Goal: Task Accomplishment & Management: Manage account settings

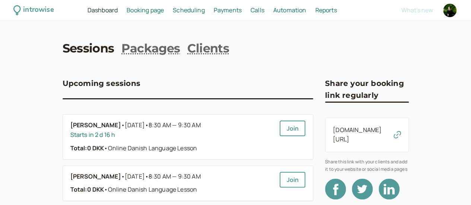
click at [164, 12] on span "Booking page" at bounding box center [145, 10] width 37 height 8
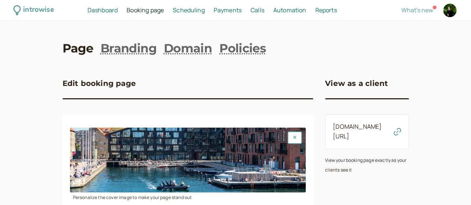
click at [164, 9] on span "Booking page" at bounding box center [145, 10] width 37 height 8
click at [205, 12] on span "Scheduling" at bounding box center [189, 10] width 32 height 8
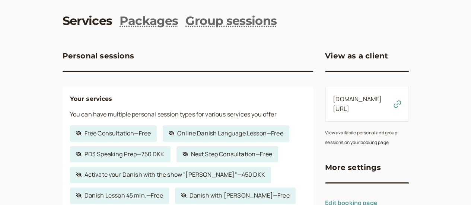
scroll to position [37, 0]
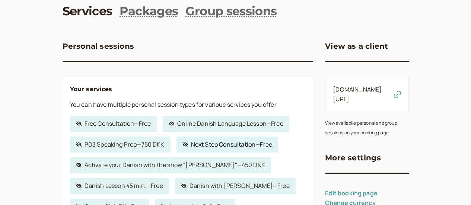
click at [209, 148] on link "Hidden service Next Step Consultation — Free" at bounding box center [228, 145] width 102 height 16
select select "30"
select select "c2z5adJsVqrROgbcEYHF"
select select "1440"
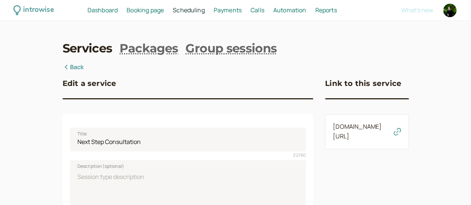
click at [333, 134] on span "[DOMAIN_NAME][URL]" at bounding box center [360, 131] width 55 height 19
click at [333, 137] on link "[DOMAIN_NAME][URL]" at bounding box center [357, 132] width 49 height 18
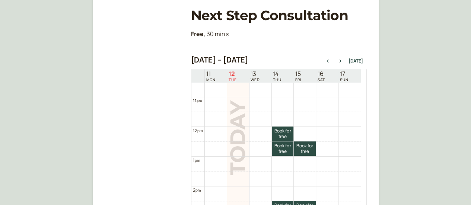
scroll to position [351, 0]
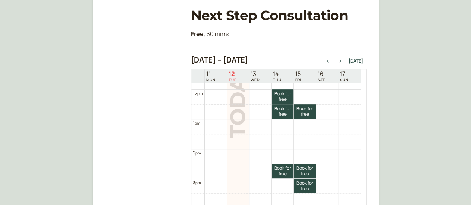
click at [341, 60] on icon "button" at bounding box center [340, 61] width 2 height 3
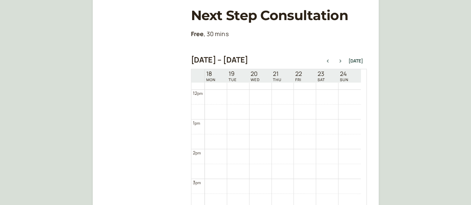
scroll to position [239, 0]
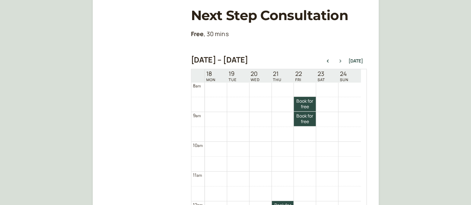
click at [341, 60] on icon "button" at bounding box center [340, 61] width 2 height 3
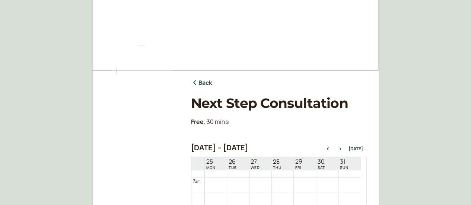
scroll to position [20, 0]
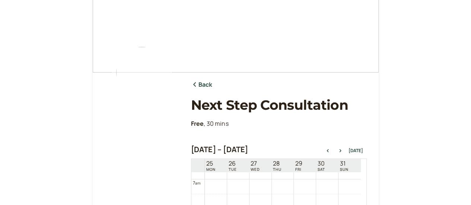
select select "30"
select select "c2z5adJsVqrROgbcEYHF"
select select "1440"
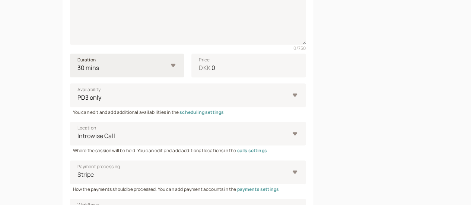
scroll to position [223, 0]
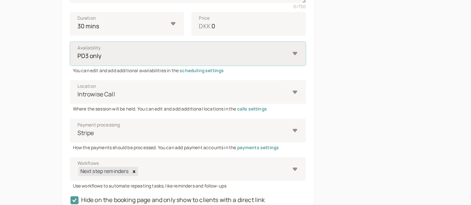
click at [158, 58] on select "Working Hours 60 min working days Integration Call Next step Always Career Club…" at bounding box center [188, 54] width 236 height 24
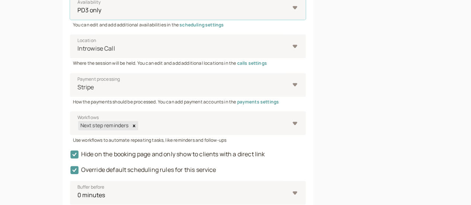
scroll to position [335, 0]
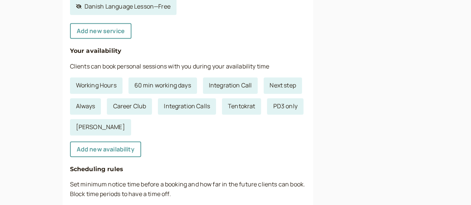
scroll to position [298, 0]
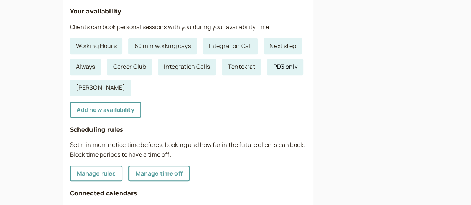
click at [267, 70] on link "PD3 only" at bounding box center [285, 67] width 36 height 16
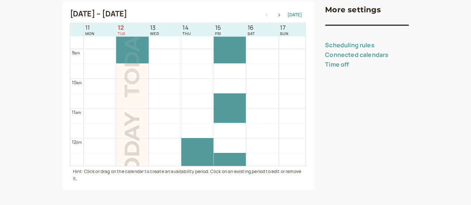
scroll to position [239, 0]
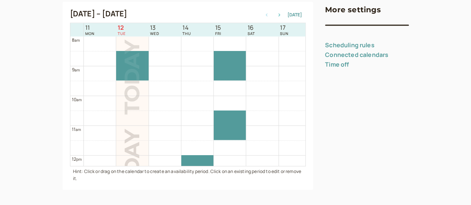
click at [275, 16] on icon "button" at bounding box center [279, 14] width 9 height 3
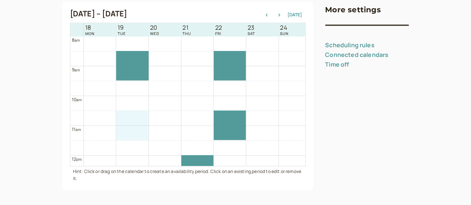
drag, startPoint x: 92, startPoint y: 120, endPoint x: 91, endPoint y: 136, distance: 15.7
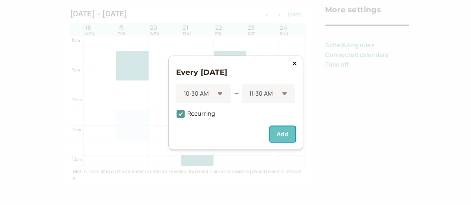
click at [285, 133] on button "Add" at bounding box center [282, 134] width 25 height 16
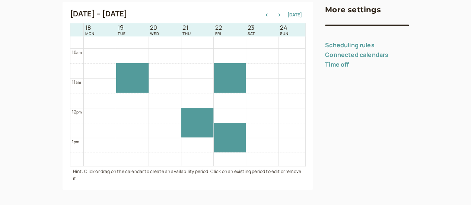
scroll to position [313, 0]
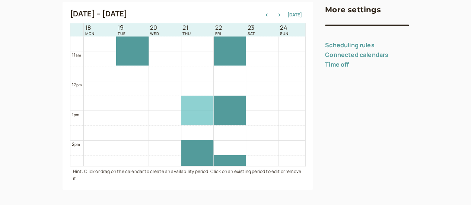
drag, startPoint x: 166, startPoint y: 100, endPoint x: 165, endPoint y: 112, distance: 12.3
click at [181, 112] on div at bounding box center [197, 80] width 32 height 715
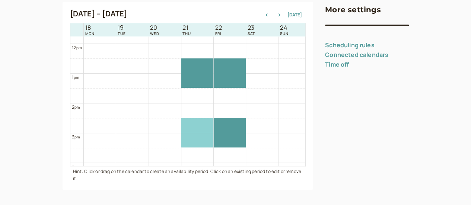
drag, startPoint x: 163, startPoint y: 117, endPoint x: 163, endPoint y: 128, distance: 10.4
click at [181, 128] on div at bounding box center [197, 43] width 32 height 715
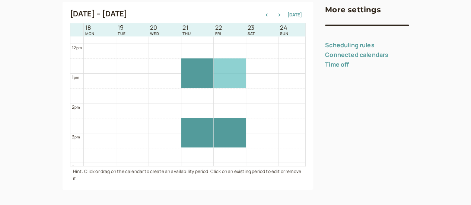
click at [214, 85] on div at bounding box center [230, 43] width 32 height 715
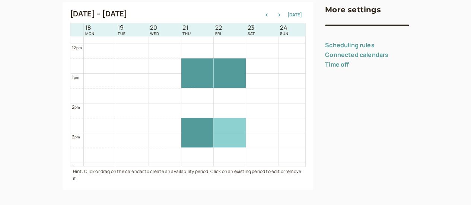
drag, startPoint x: 194, startPoint y: 130, endPoint x: 194, endPoint y: 123, distance: 6.3
click at [214, 123] on div at bounding box center [230, 43] width 32 height 715
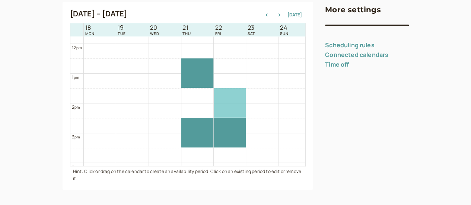
drag, startPoint x: 194, startPoint y: 84, endPoint x: 193, endPoint y: 112, distance: 28.4
click at [214, 112] on div at bounding box center [230, 43] width 32 height 715
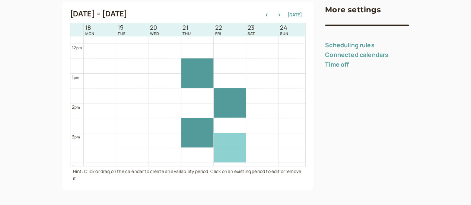
drag, startPoint x: 192, startPoint y: 129, endPoint x: 193, endPoint y: 138, distance: 9.7
click at [214, 138] on div at bounding box center [230, 43] width 32 height 715
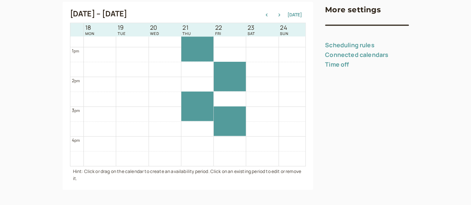
scroll to position [388, 0]
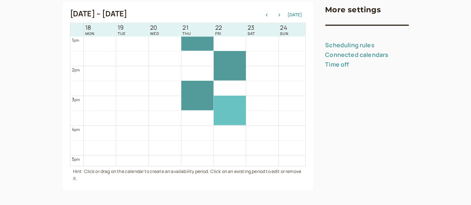
click at [214, 114] on div at bounding box center [230, 110] width 32 height 29
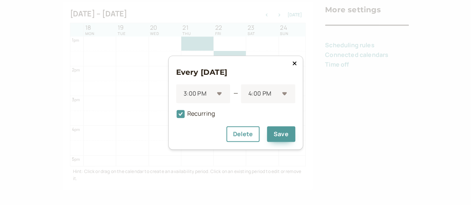
click at [294, 63] on icon at bounding box center [294, 63] width 4 height 4
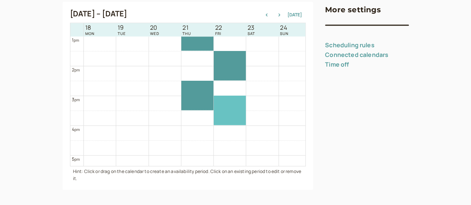
click at [214, 101] on div at bounding box center [230, 110] width 32 height 29
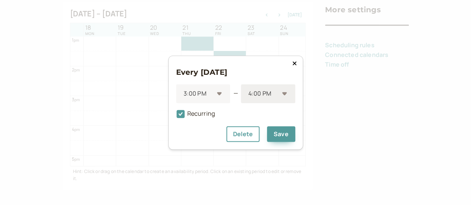
click at [271, 93] on div at bounding box center [263, 94] width 31 height 10
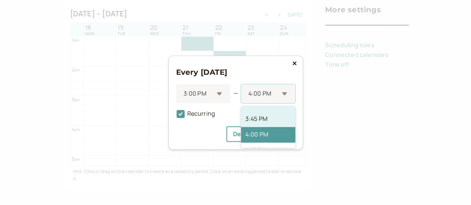
scroll to position [0, 0]
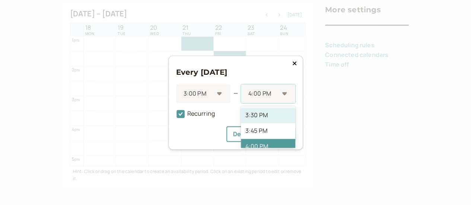
click at [265, 122] on div "3:30 PM" at bounding box center [268, 116] width 54 height 16
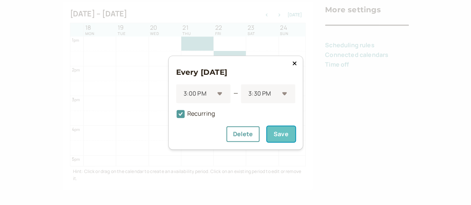
click at [280, 136] on button "Save" at bounding box center [281, 134] width 28 height 16
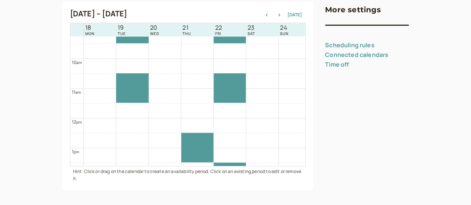
scroll to position [313, 0]
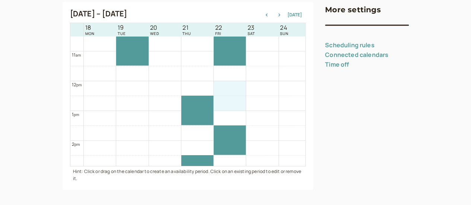
drag, startPoint x: 193, startPoint y: 88, endPoint x: 194, endPoint y: 98, distance: 10.2
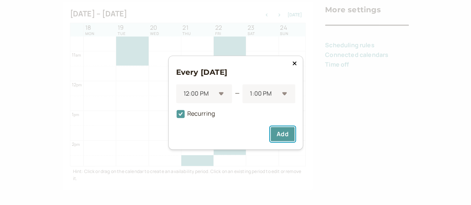
click at [284, 134] on button "Add" at bounding box center [282, 134] width 25 height 16
click at [283, 134] on button "Add" at bounding box center [282, 134] width 25 height 16
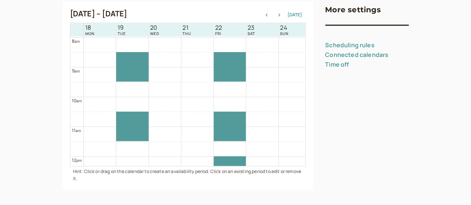
scroll to position [239, 0]
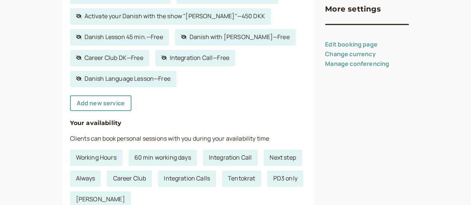
scroll to position [112, 0]
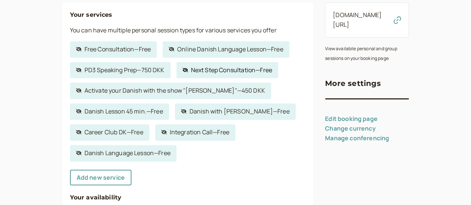
click at [193, 71] on link "Hidden service Next Step Consultation — Free" at bounding box center [228, 70] width 102 height 16
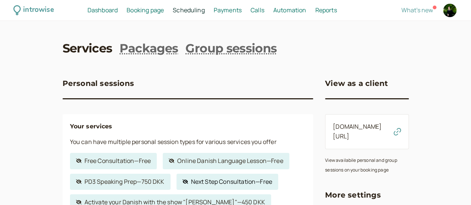
select select "30"
select select "c2z5adJsVqrROgbcEYHF"
select select "1440"
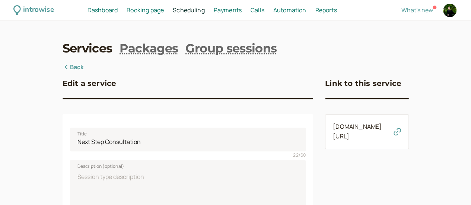
click at [334, 134] on span "[DOMAIN_NAME][URL]" at bounding box center [360, 131] width 55 height 19
click at [336, 140] on link "[DOMAIN_NAME][URL]" at bounding box center [357, 132] width 49 height 18
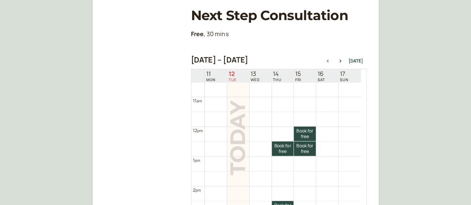
scroll to position [351, 0]
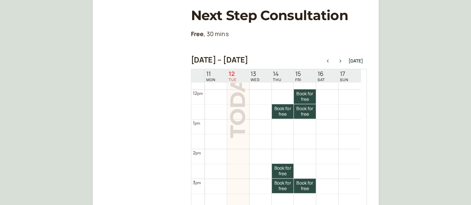
click at [342, 63] on button "button" at bounding box center [340, 60] width 9 height 5
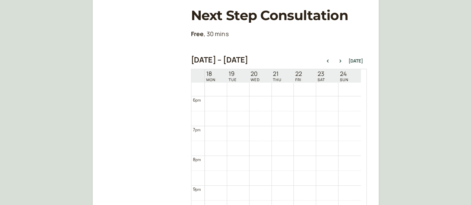
scroll to position [574, 0]
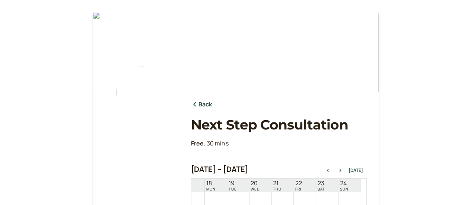
select select "30"
select select "c2z5adJsVqrROgbcEYHF"
select select "1440"
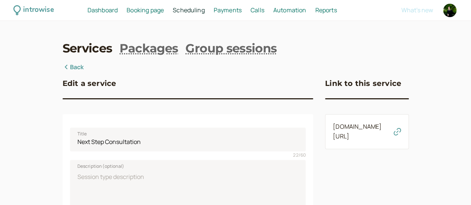
click at [401, 134] on icon "button" at bounding box center [397, 131] width 7 height 7
click at [63, 66] on link "Back" at bounding box center [74, 68] width 22 height 10
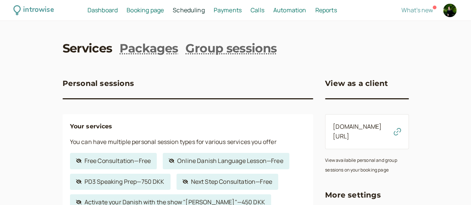
scroll to position [112, 0]
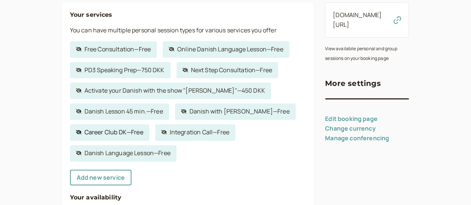
click at [70, 134] on link "Hidden service Career Club [GEOGRAPHIC_DATA] — Free" at bounding box center [109, 132] width 79 height 16
select select "60"
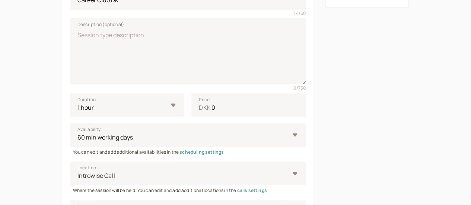
scroll to position [149, 0]
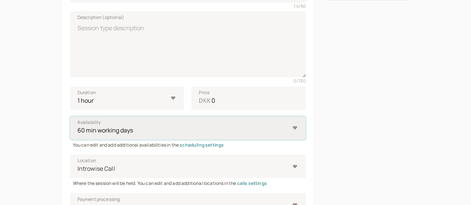
click at [133, 134] on select "Working Hours 60 min working days Integration Call Next step Always Career Club…" at bounding box center [188, 128] width 236 height 24
select select "c2z5adJsVqrROgbcEYHF"
click at [70, 118] on select "Working Hours 60 min working days Integration Call Next step Always Career Club…" at bounding box center [188, 128] width 236 height 24
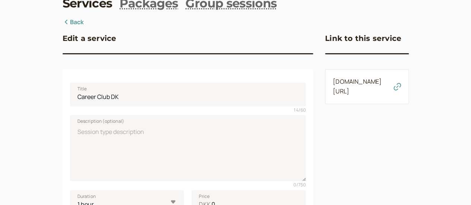
scroll to position [33, 0]
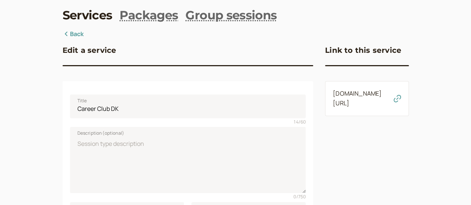
click at [343, 107] on link "[DOMAIN_NAME][URL]" at bounding box center [357, 98] width 49 height 18
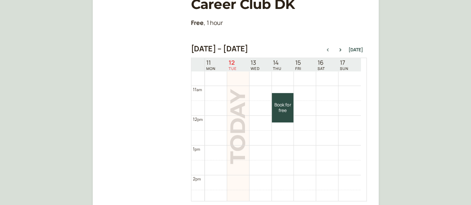
scroll to position [110, 0]
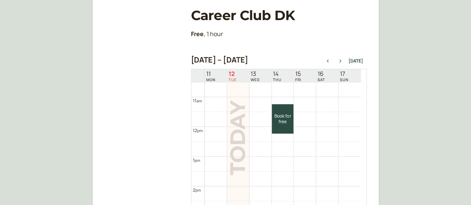
click at [342, 63] on button "button" at bounding box center [340, 60] width 9 height 5
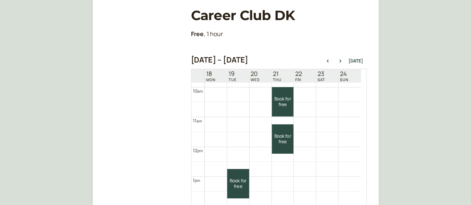
scroll to position [276, 0]
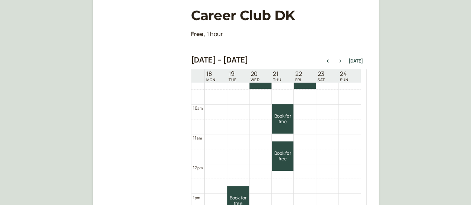
click at [342, 63] on button "button" at bounding box center [340, 60] width 9 height 5
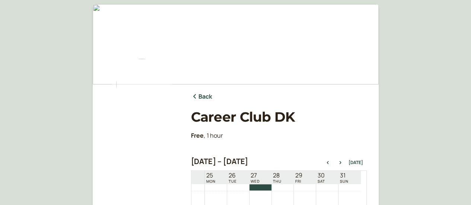
scroll to position [0, 0]
